Goal: Task Accomplishment & Management: Manage account settings

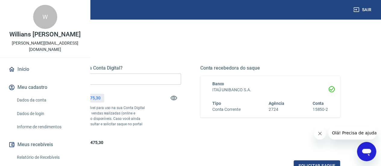
scroll to position [60, 0]
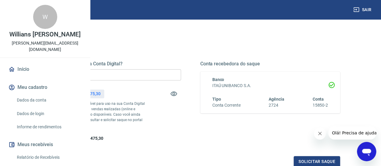
click at [154, 67] on div "Quanto deseja sacar da Conta Digital? R$ 0,00 ​ Saldo total*: R$ 459.475,30 *Co…" at bounding box center [111, 101] width 140 height 81
click at [152, 75] on input "R$ 0,00" at bounding box center [111, 74] width 140 height 11
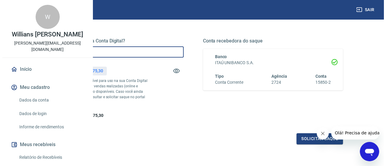
scroll to position [121, 0]
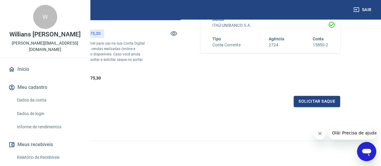
type input "R$ 400.000,00"
click at [318, 134] on icon "Fechar mensagem da empresa" at bounding box center [320, 133] width 5 height 5
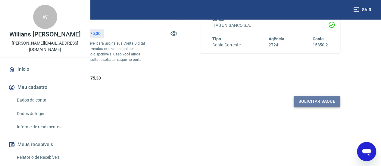
click at [311, 107] on button "Solicitar saque" at bounding box center [317, 101] width 46 height 11
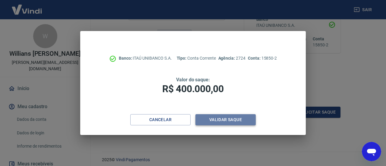
click at [232, 121] on button "Validar saque" at bounding box center [225, 119] width 60 height 11
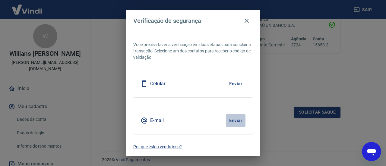
click at [231, 123] on button "Enviar" at bounding box center [236, 120] width 20 height 13
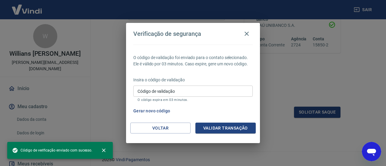
click at [179, 91] on input "Código de validação" at bounding box center [192, 91] width 119 height 11
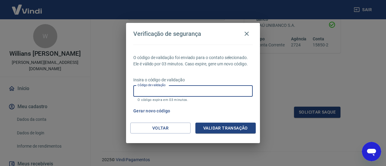
paste input "373433"
type input "373433"
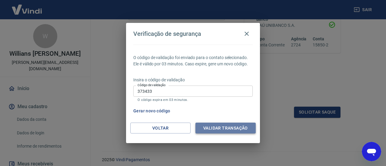
click at [216, 128] on button "Validar transação" at bounding box center [225, 128] width 60 height 11
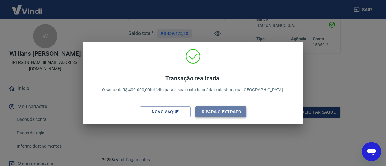
click at [221, 110] on button "Ir para o extrato" at bounding box center [220, 111] width 51 height 11
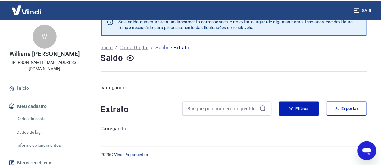
scroll to position [10, 0]
